Goal: Task Accomplishment & Management: Manage account settings

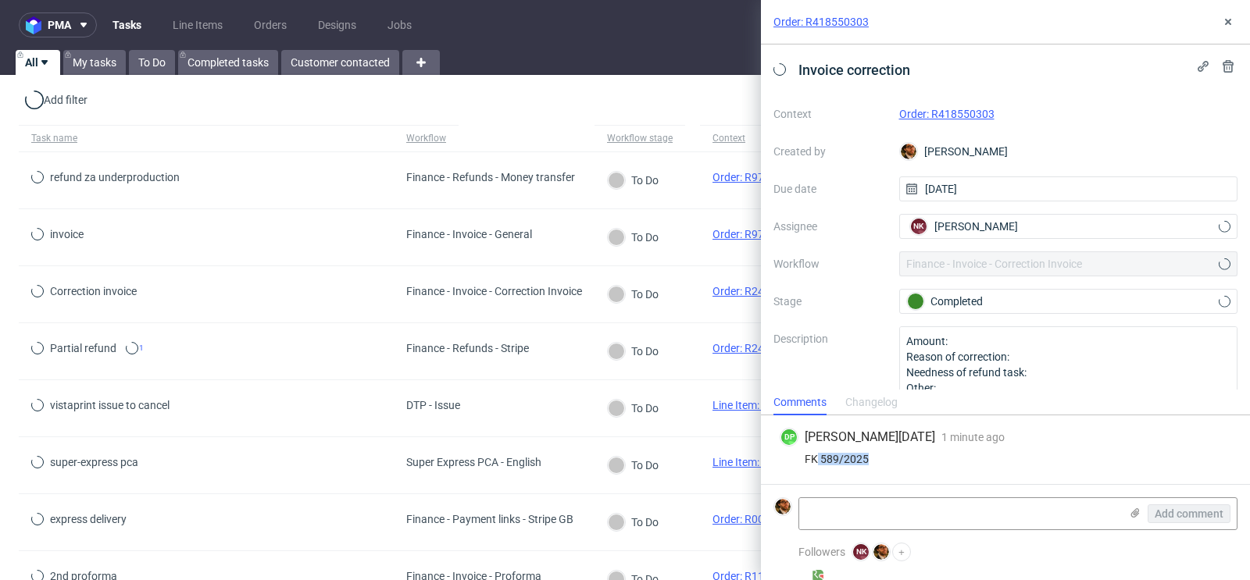
drag, startPoint x: 872, startPoint y: 460, endPoint x: 815, endPoint y: 461, distance: 57.0
click at [815, 461] on div "FK 589/2025" at bounding box center [1004, 459] width 451 height 12
click at [1228, 27] on icon at bounding box center [1228, 22] width 12 height 12
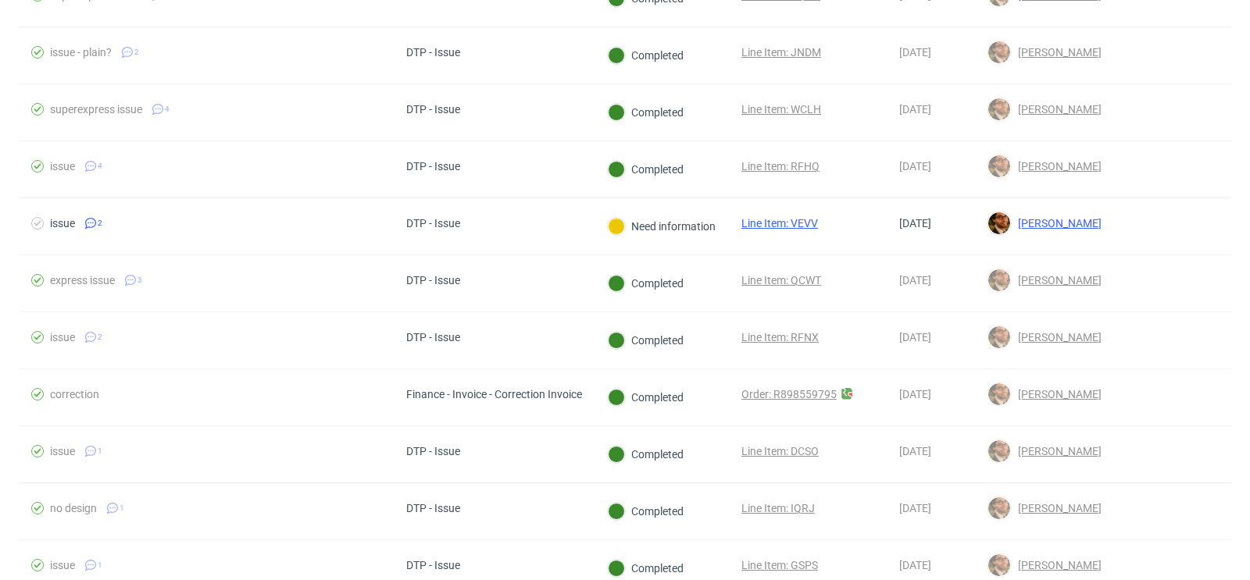
scroll to position [582, 0]
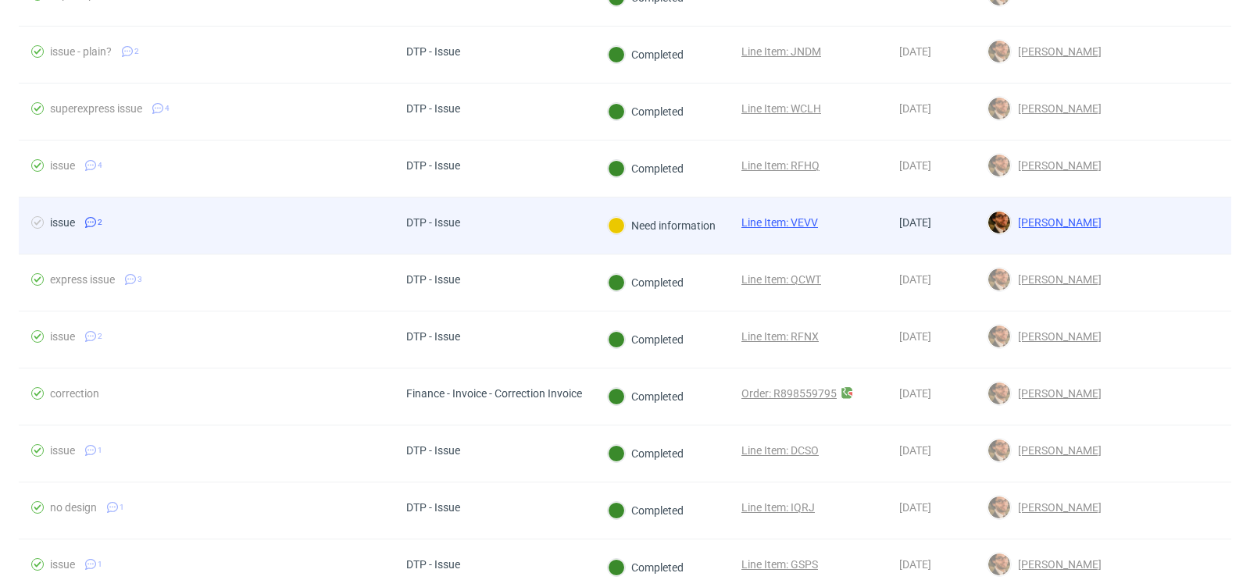
click at [1136, 212] on div at bounding box center [1172, 226] width 117 height 56
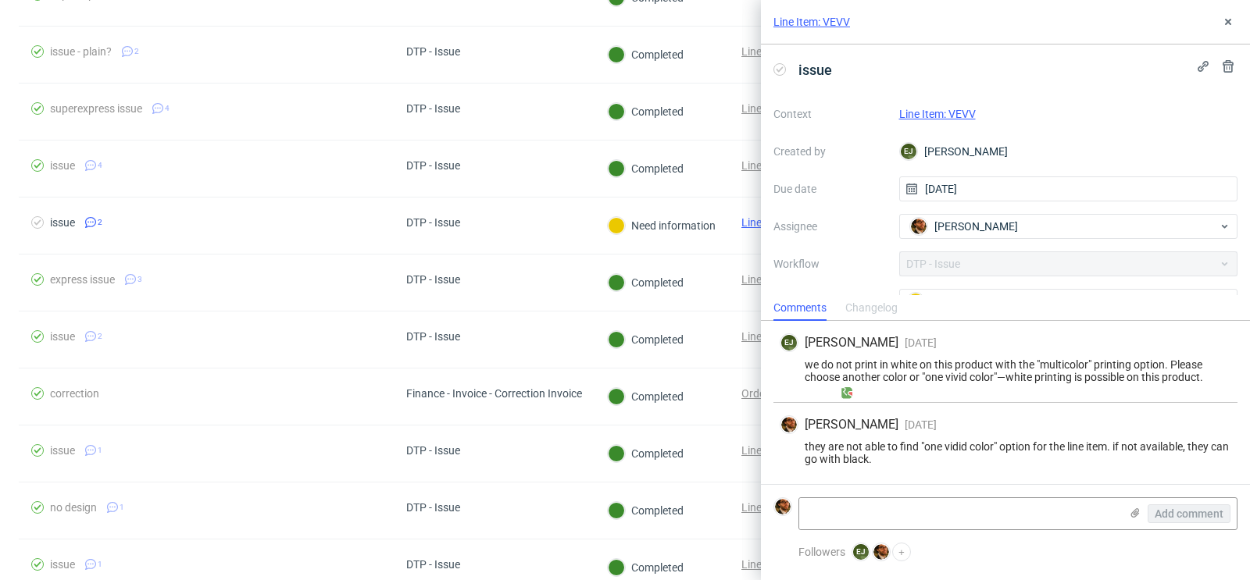
click at [957, 116] on link "Line Item: VEVV" at bounding box center [937, 114] width 77 height 12
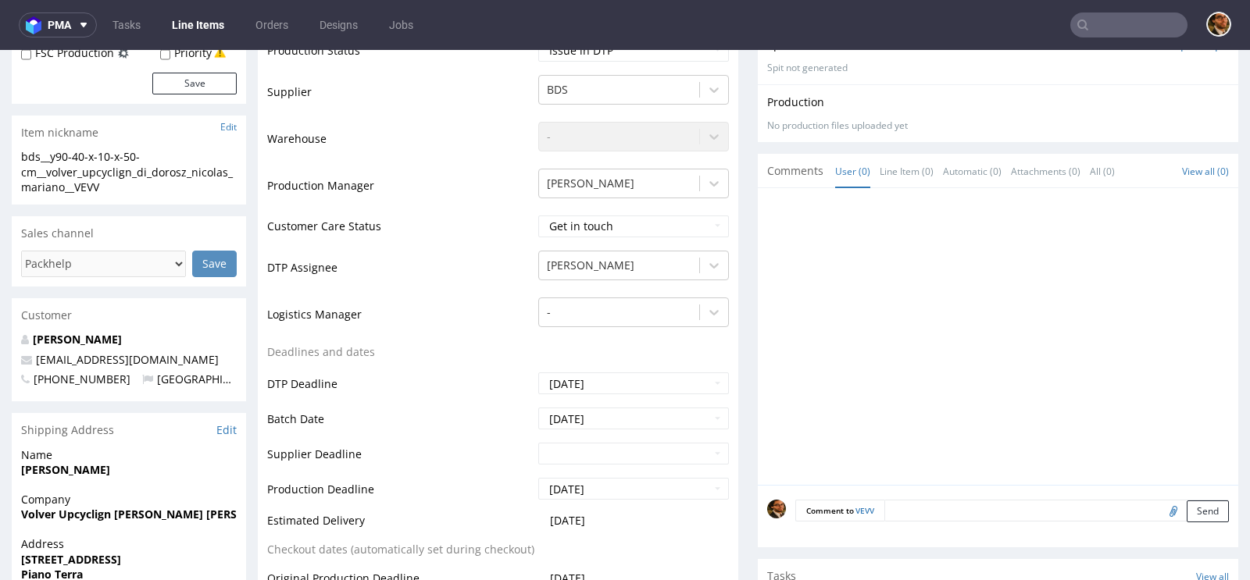
scroll to position [669, 0]
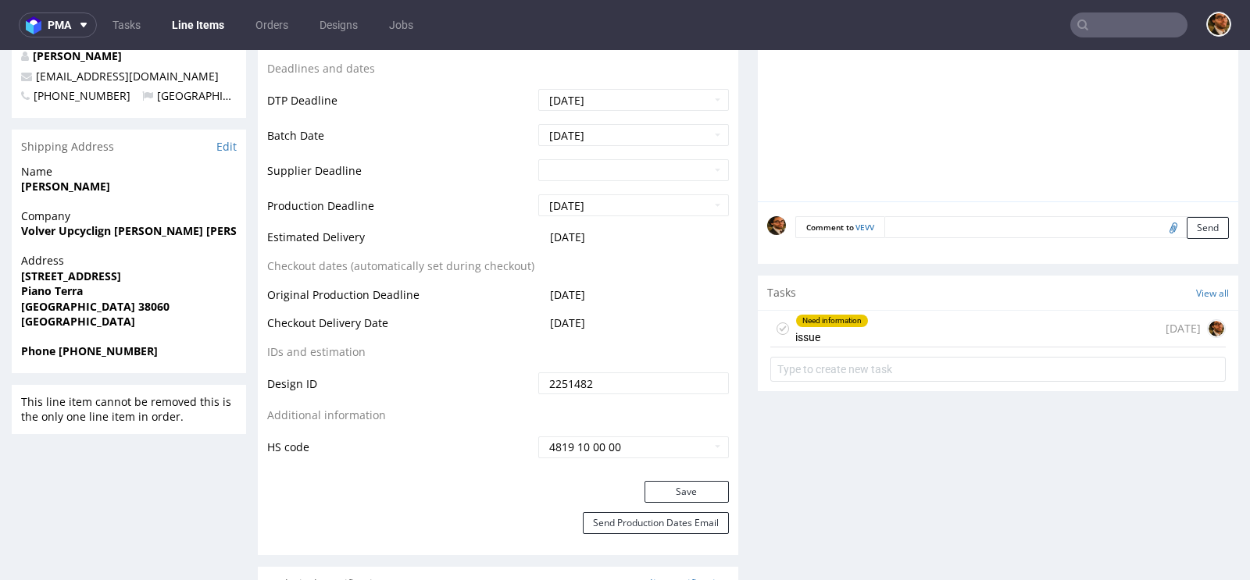
click at [930, 330] on div "Need information issue [DATE]" at bounding box center [997, 329] width 455 height 37
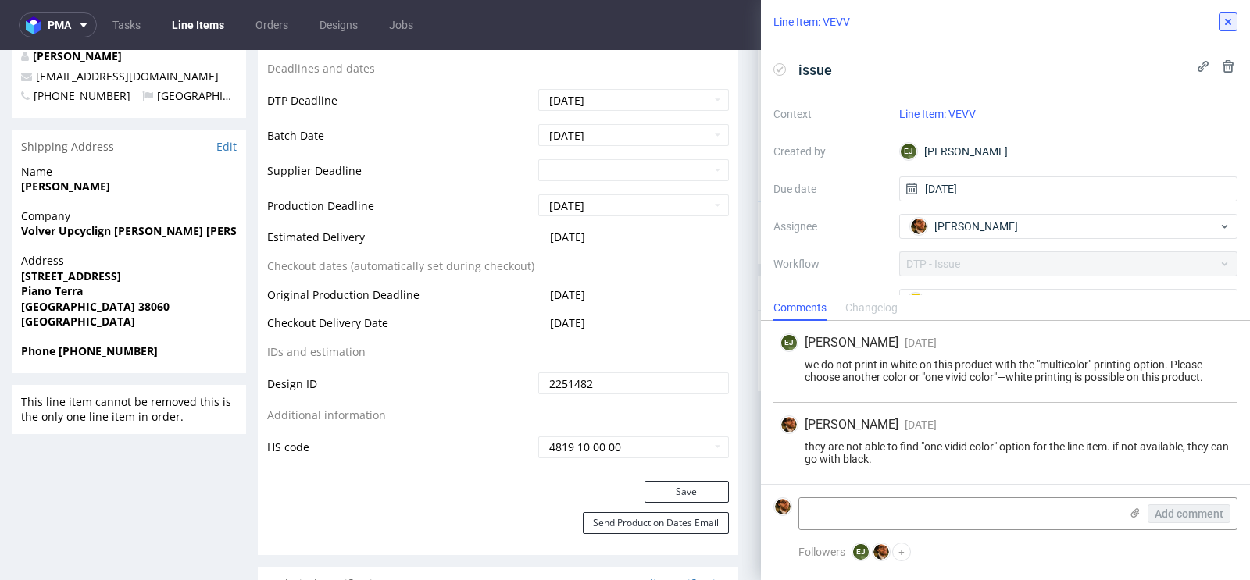
click at [1223, 23] on icon at bounding box center [1228, 22] width 12 height 12
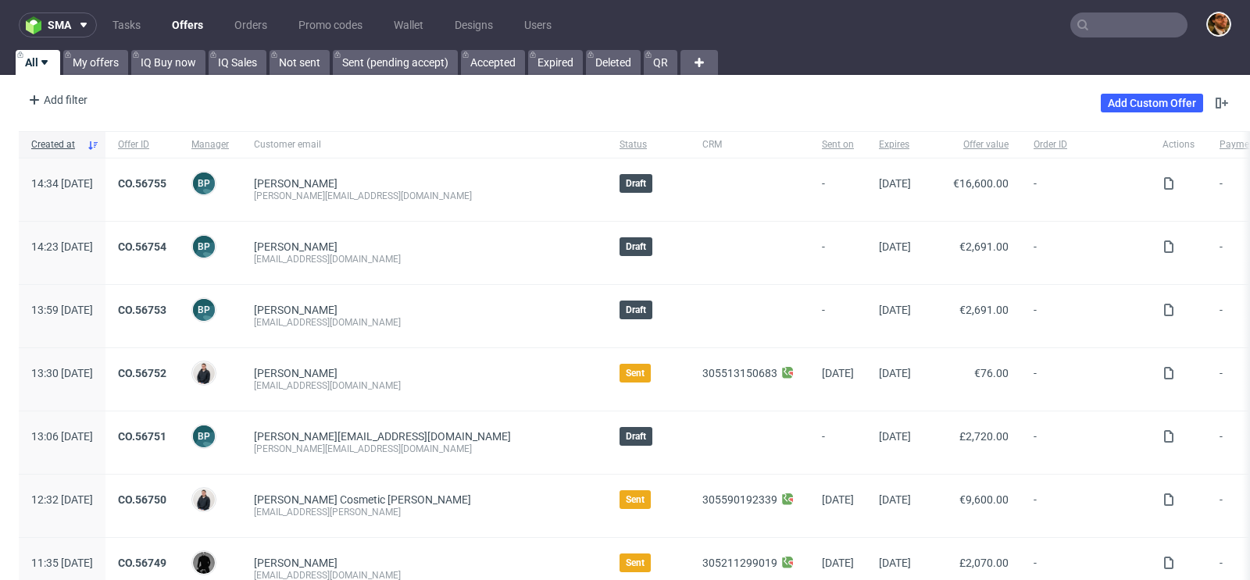
click at [1094, 25] on input "text" at bounding box center [1128, 24] width 117 height 25
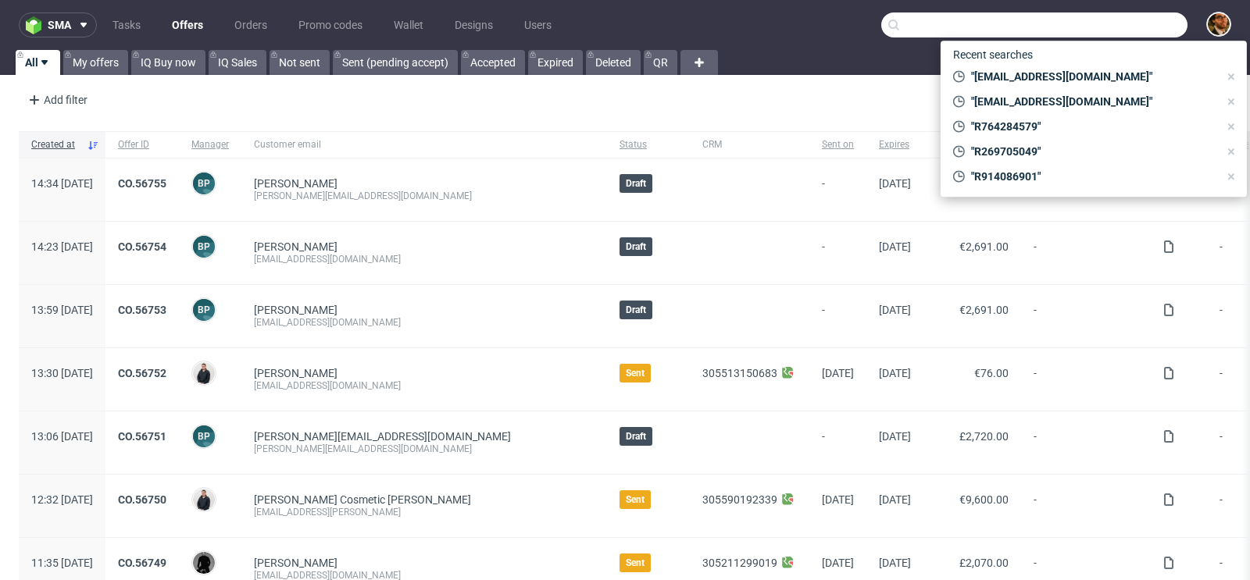
paste input "stefanomiracoli@dilucamilano.it"
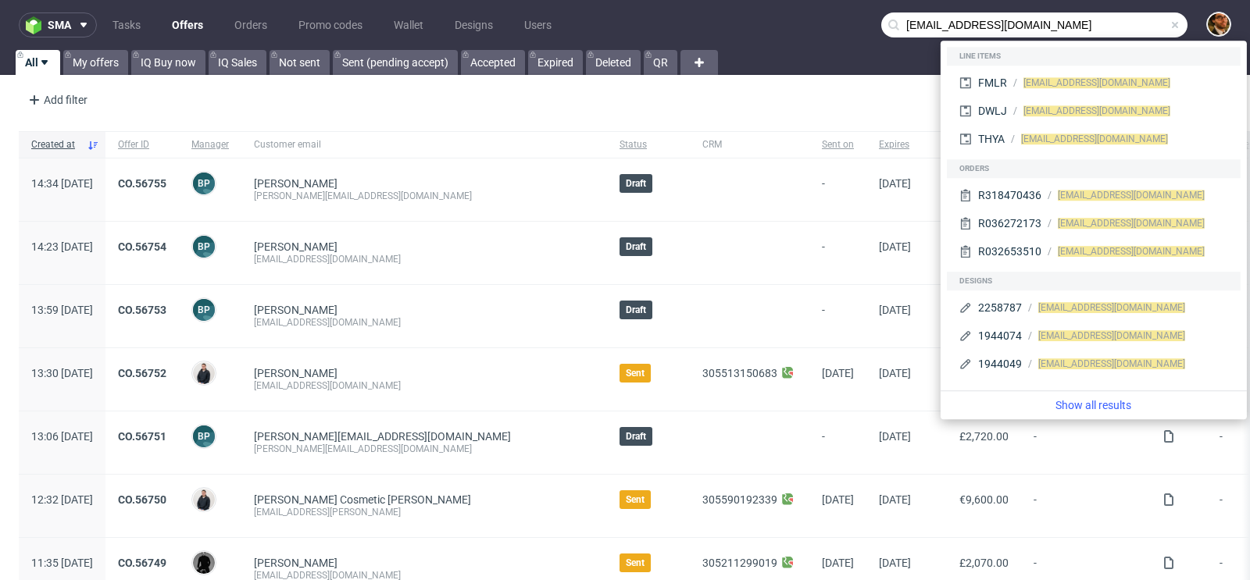
type input "stefanomiracoli@dilucamilano.it"
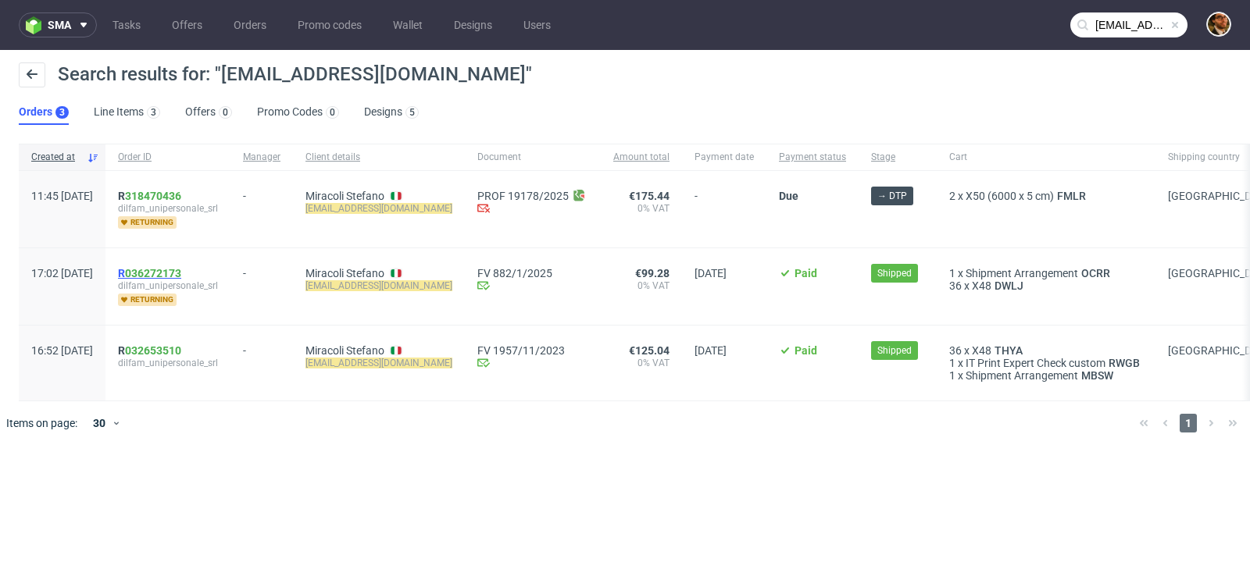
click at [170, 269] on span "R 036272173" at bounding box center [149, 273] width 63 height 12
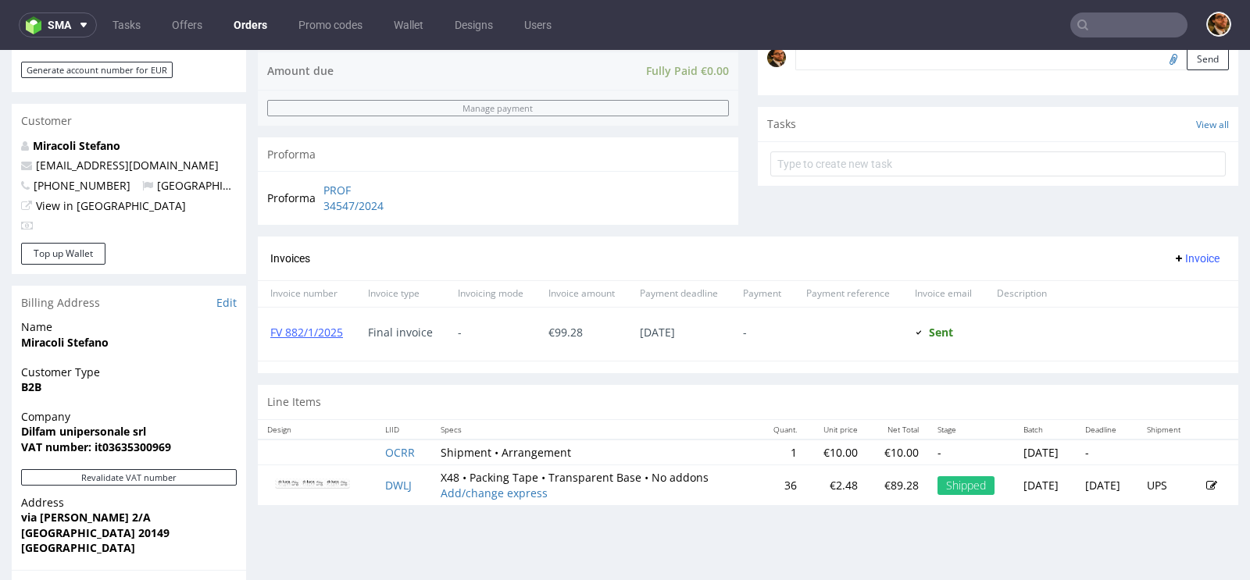
scroll to position [463, 0]
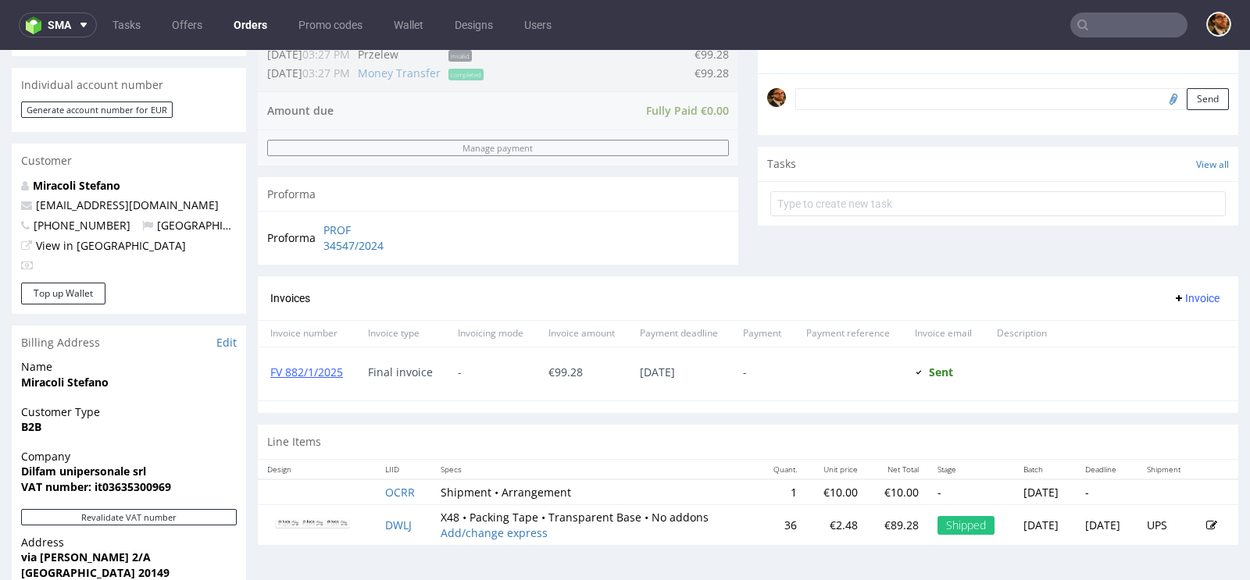
type input "stefanomiracoli@dilucamilano.it"
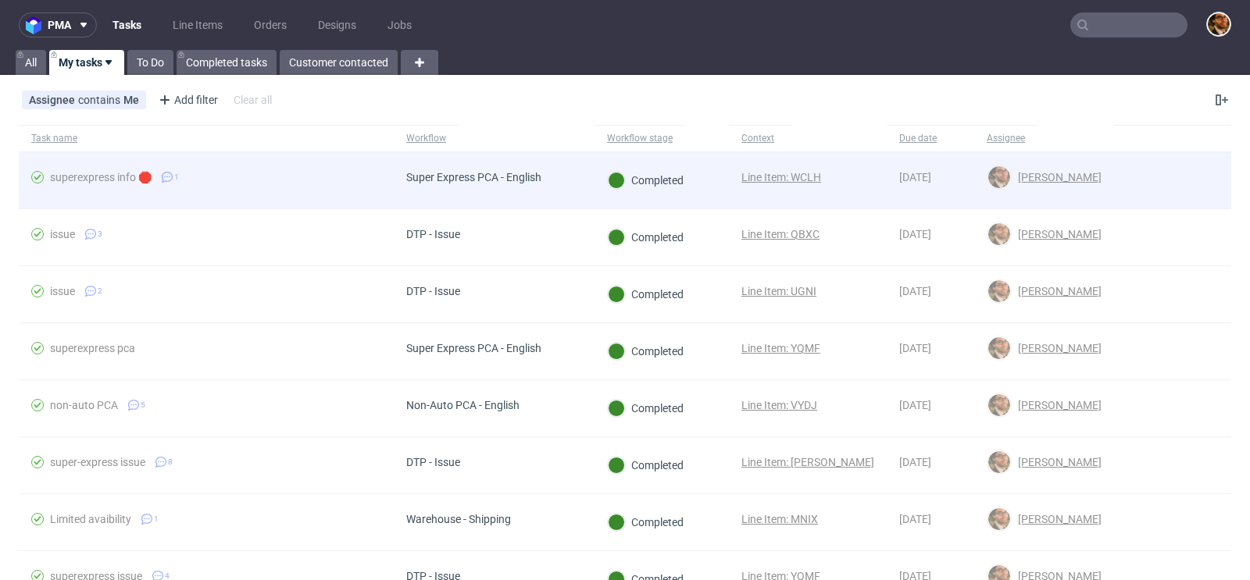
click at [1114, 181] on div at bounding box center [1172, 180] width 117 height 56
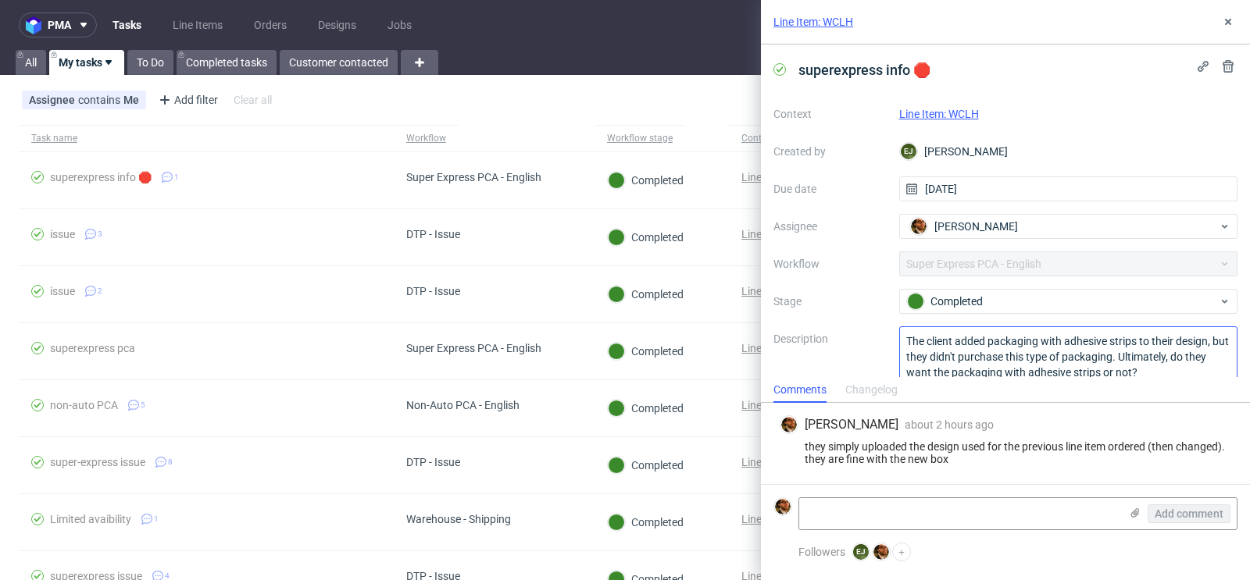
scroll to position [34, 0]
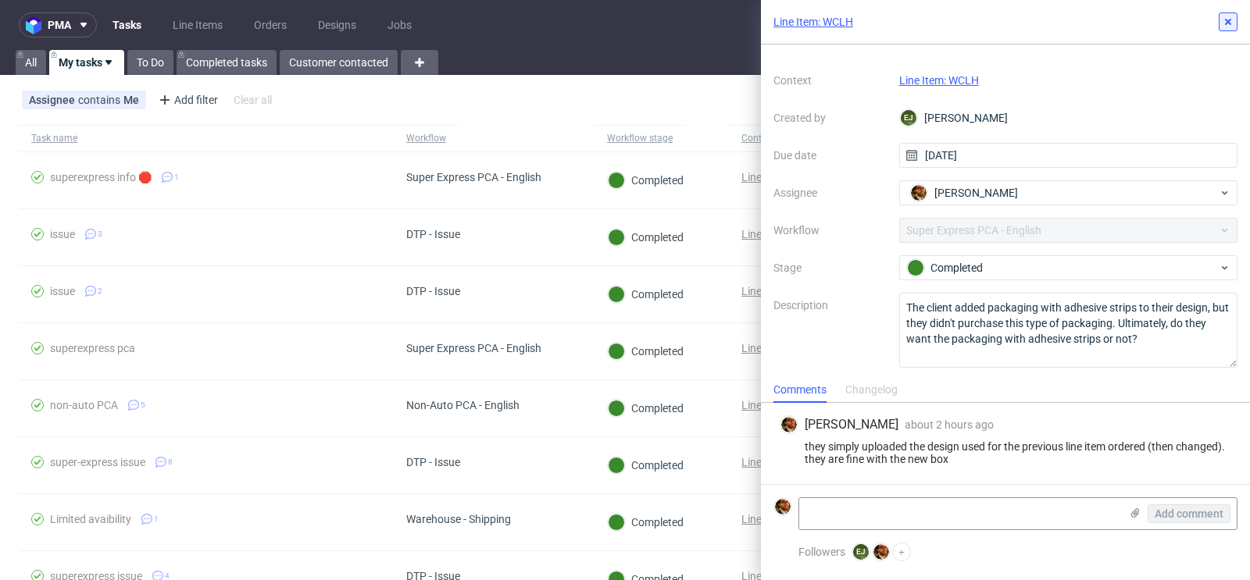
click at [1225, 24] on icon at bounding box center [1228, 22] width 12 height 12
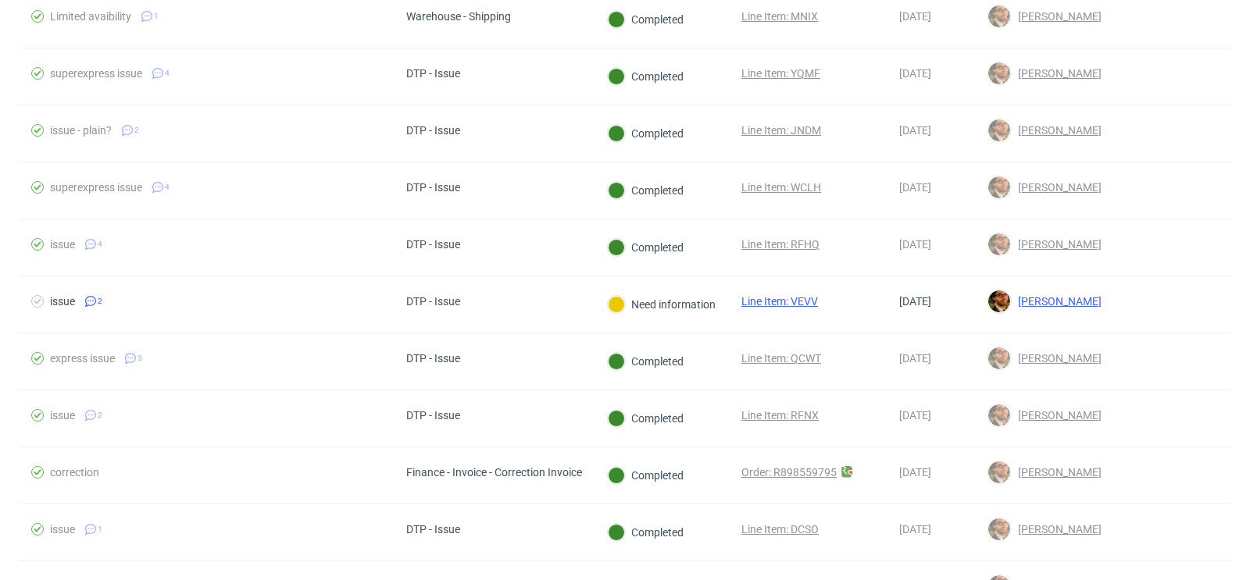
scroll to position [512, 0]
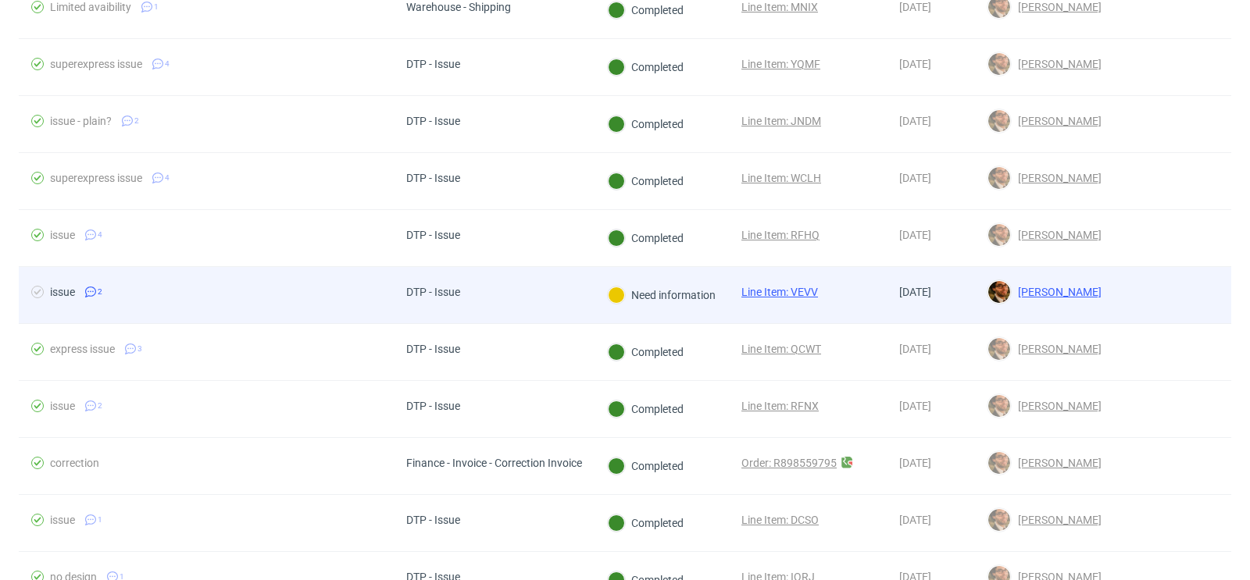
click at [1114, 300] on div at bounding box center [1172, 295] width 117 height 56
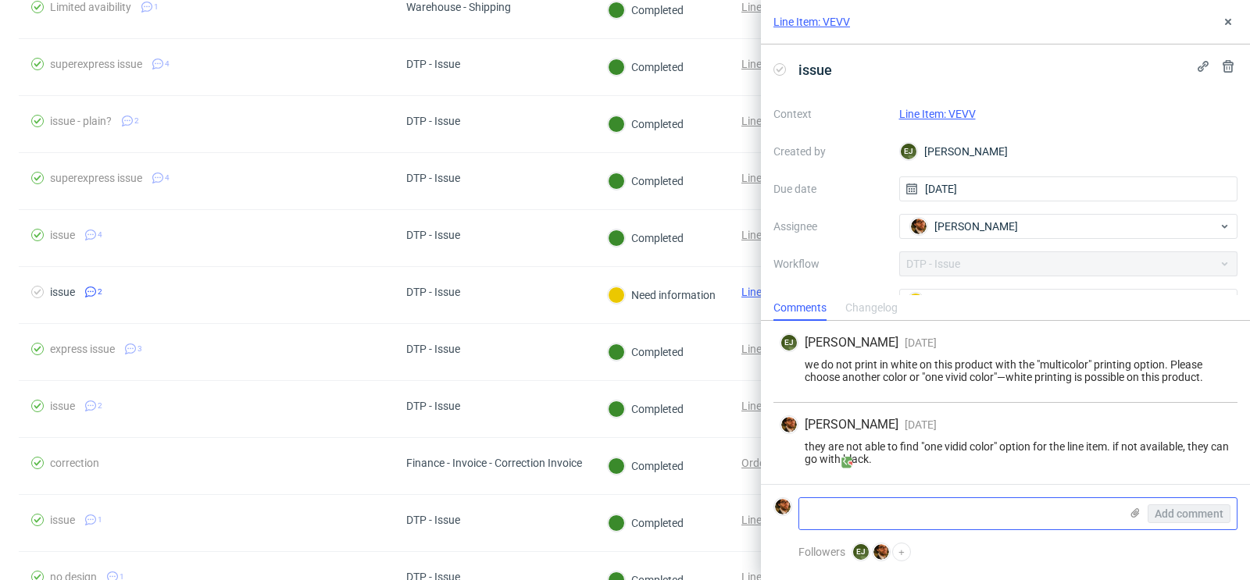
click at [861, 506] on textarea at bounding box center [959, 513] width 320 height 31
click at [940, 116] on link "Line Item: VEVV" at bounding box center [937, 114] width 77 height 12
click at [1226, 24] on icon at bounding box center [1228, 22] width 12 height 12
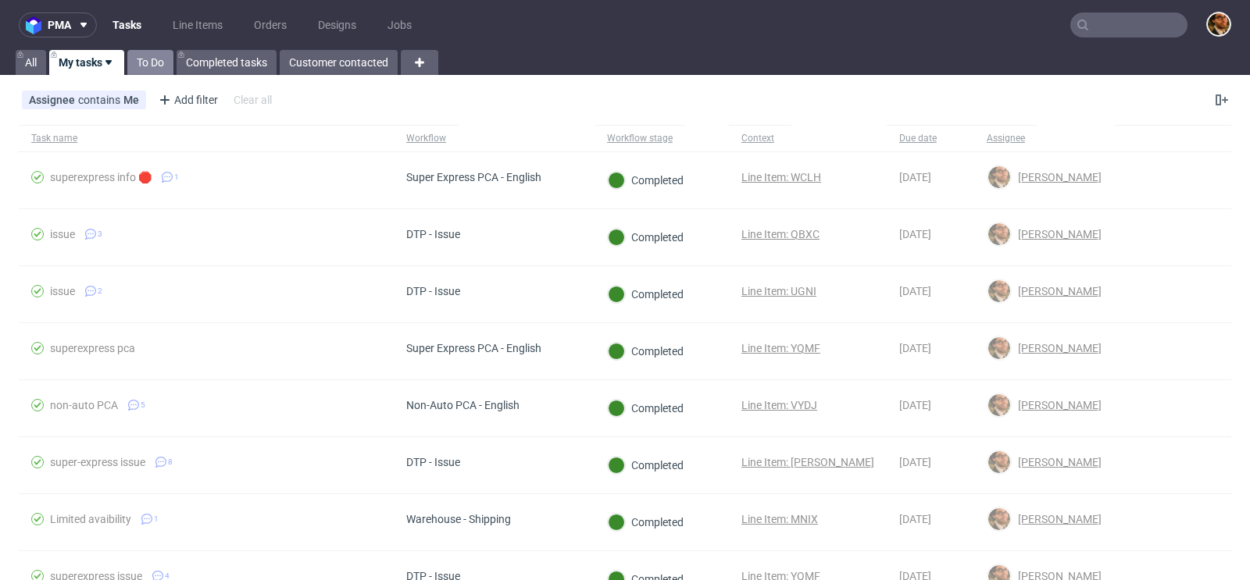
click at [152, 70] on link "To Do" at bounding box center [150, 62] width 46 height 25
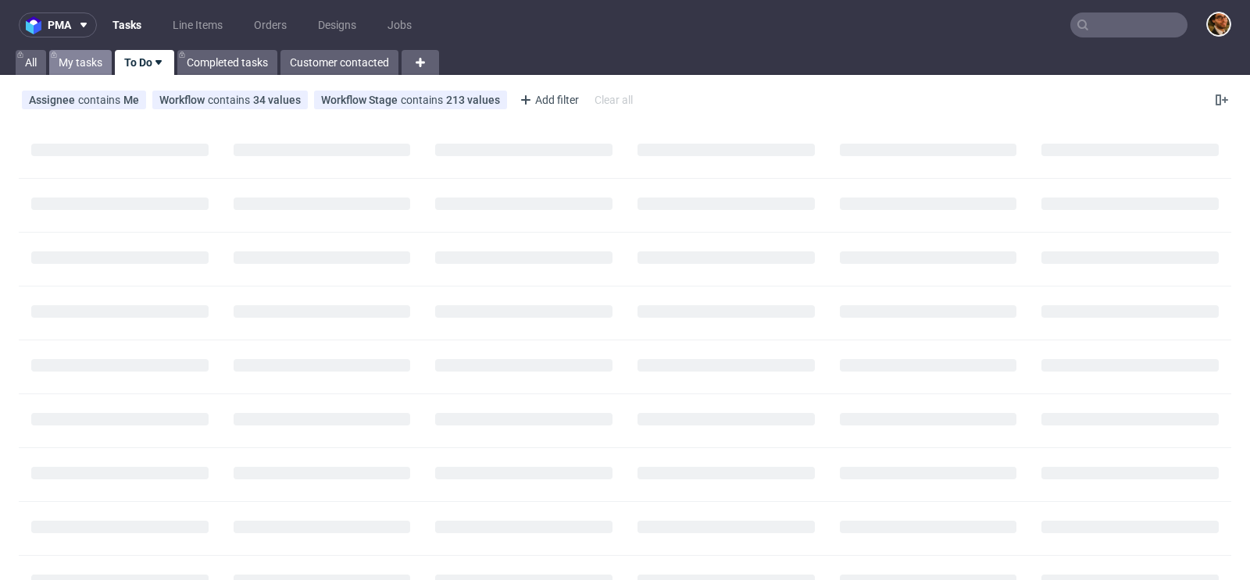
click at [87, 66] on link "My tasks" at bounding box center [80, 62] width 62 height 25
